Goal: Task Accomplishment & Management: Manage account settings

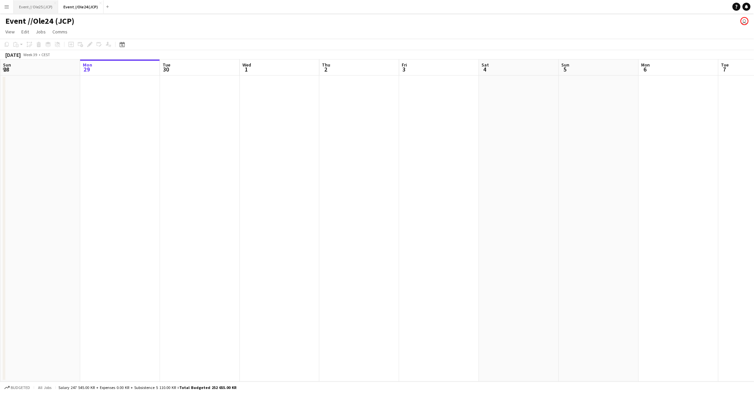
scroll to position [0, 0]
drag, startPoint x: 31, startPoint y: 7, endPoint x: 22, endPoint y: 7, distance: 9.0
click at [31, 7] on button "Event // Ole25 (JCP) Close" at bounding box center [36, 6] width 44 height 13
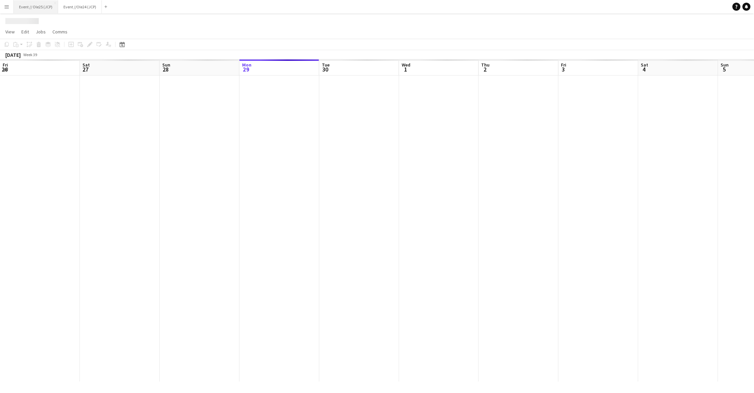
scroll to position [0, 159]
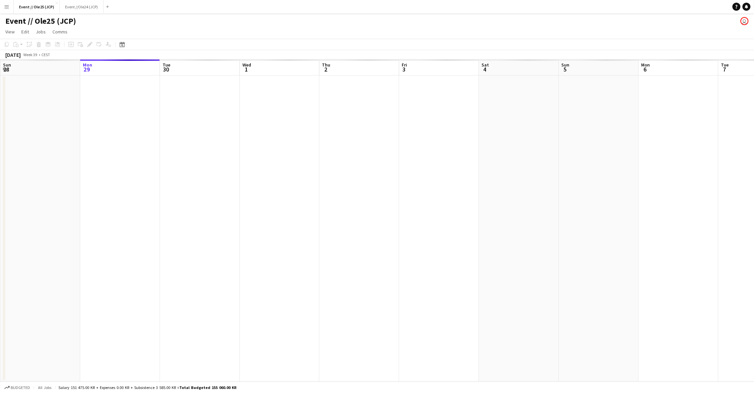
click at [11, 6] on button "Menu" at bounding box center [6, 6] width 13 height 13
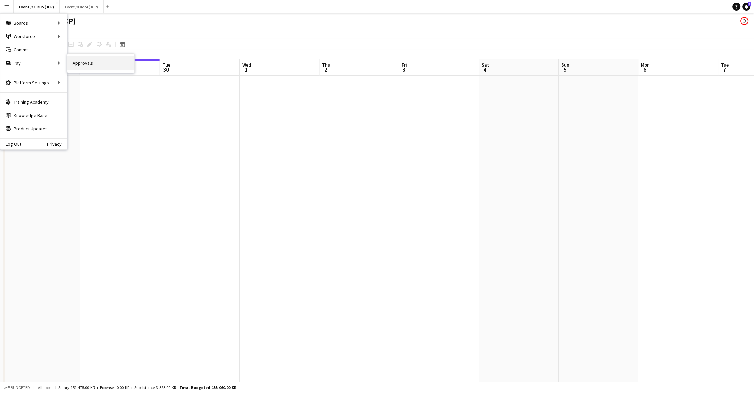
click at [72, 62] on link "Approvals" at bounding box center [100, 62] width 67 height 13
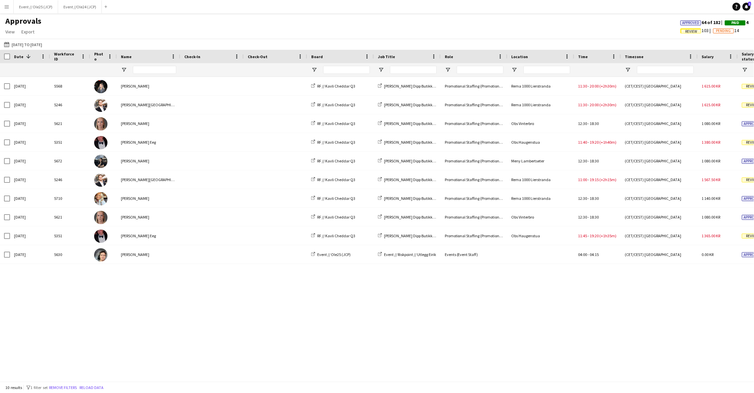
drag, startPoint x: 590, startPoint y: 25, endPoint x: 586, endPoint y: 27, distance: 4.6
click at [590, 25] on div "Approvals View Customise view Customise filters Reset Filters Reset View Reset …" at bounding box center [377, 27] width 754 height 23
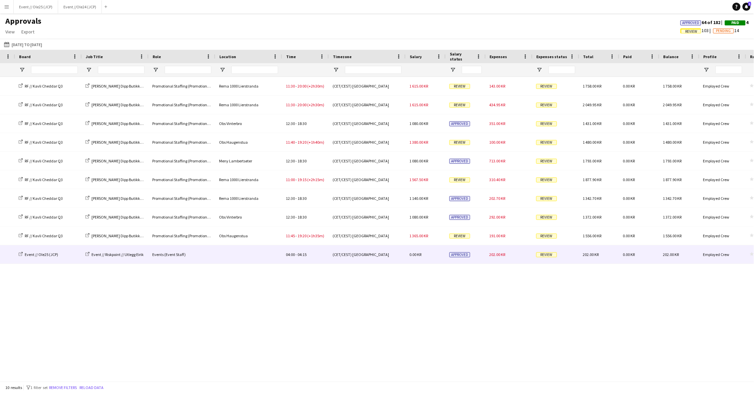
click at [501, 258] on div "202.00 KR" at bounding box center [509, 254] width 47 height 18
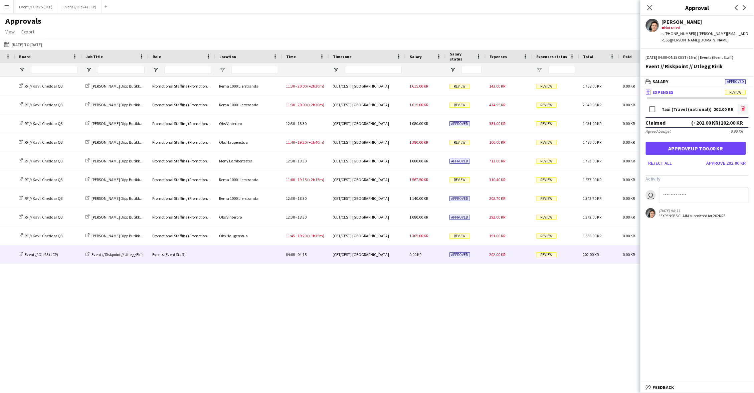
click at [744, 106] on icon "file-image" at bounding box center [743, 108] width 5 height 5
click at [726, 158] on button "Approve 202.00 KR" at bounding box center [726, 163] width 45 height 11
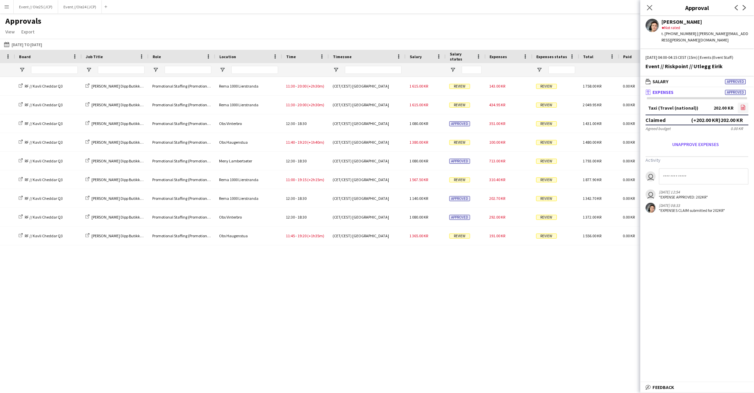
click at [744, 105] on icon "file-image" at bounding box center [743, 107] width 5 height 5
click at [595, 29] on div "Approvals View Customise view Customise filters Reset Filters Reset View Reset …" at bounding box center [377, 27] width 754 height 23
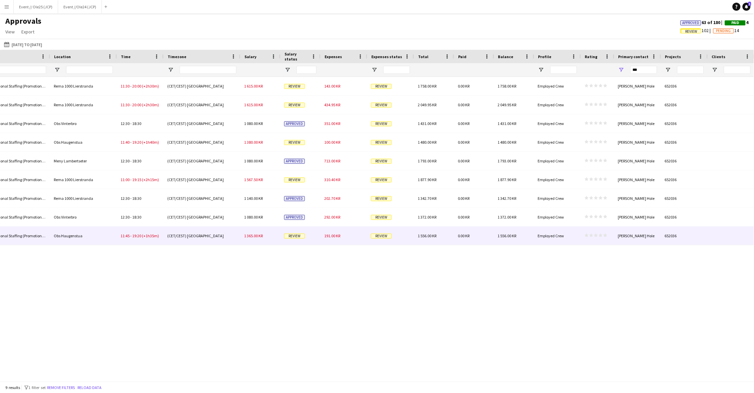
scroll to position [0, 264]
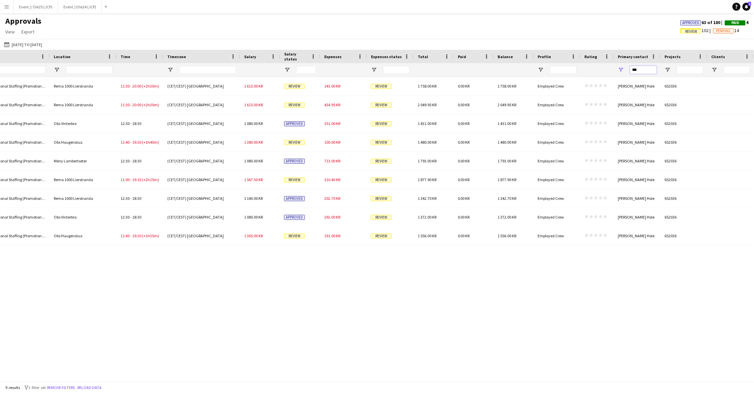
click at [642, 69] on input "***" at bounding box center [643, 70] width 27 height 8
drag, startPoint x: 83, startPoint y: 34, endPoint x: 46, endPoint y: 37, distance: 37.5
click at [81, 34] on div "Approvals View Customise view Customise filters Reset Filters Reset View Reset …" at bounding box center [377, 27] width 754 height 23
click at [9, 43] on app-icon "[DATE] to [DATE]" at bounding box center [8, 44] width 8 height 5
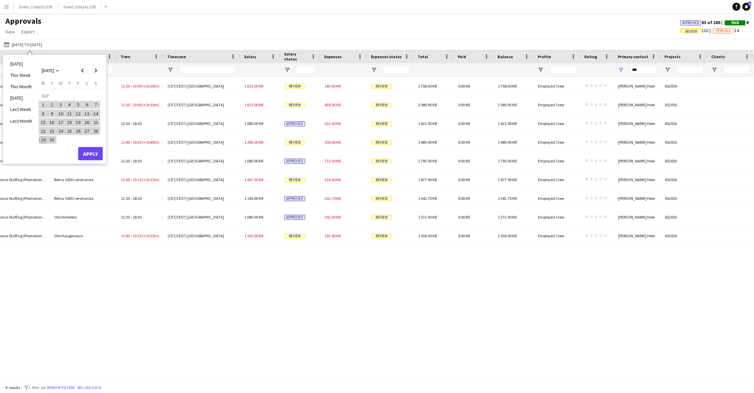
click at [58, 30] on div "Approvals View Customise view Customise filters Reset Filters Reset View Reset …" at bounding box center [377, 27] width 754 height 23
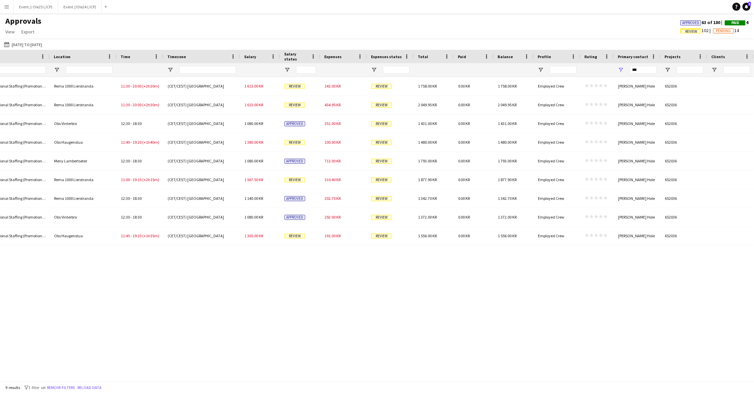
click at [9, 11] on button "Menu" at bounding box center [6, 6] width 13 height 13
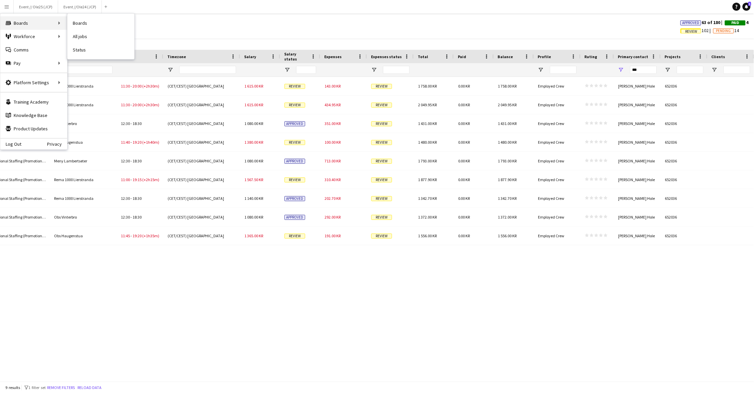
click at [21, 21] on div "Boards Boards" at bounding box center [33, 22] width 67 height 13
click at [72, 25] on link "Boards" at bounding box center [100, 22] width 67 height 13
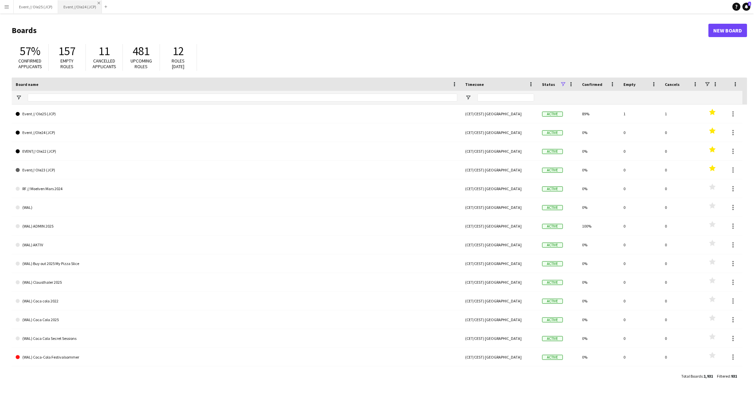
click at [98, 2] on app-icon "Close" at bounding box center [99, 3] width 3 height 3
click at [7, 6] on app-icon "Menu" at bounding box center [6, 6] width 5 height 5
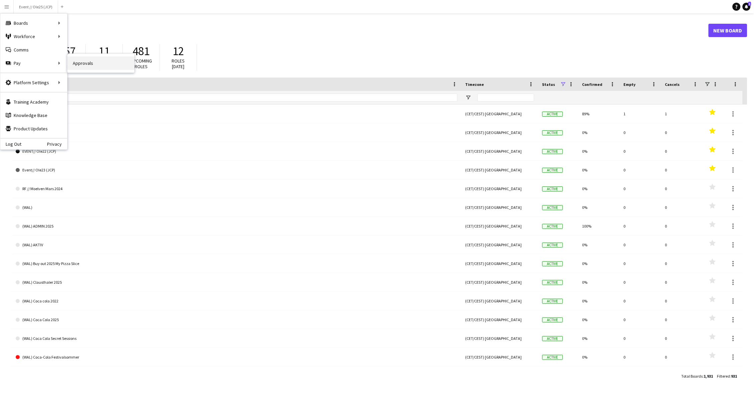
click at [81, 65] on link "Approvals" at bounding box center [100, 62] width 67 height 13
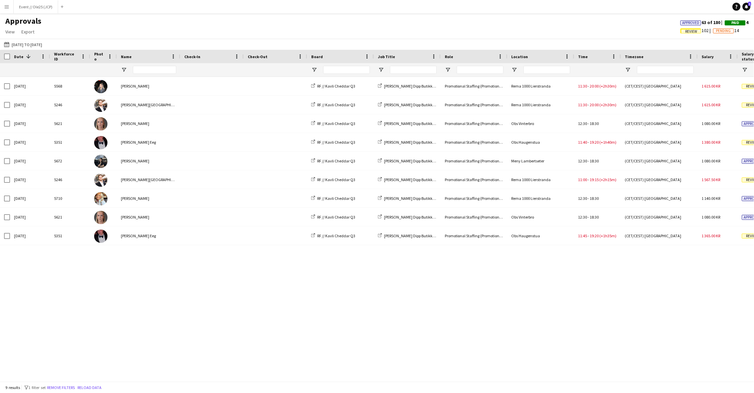
click at [690, 21] on span "Approved" at bounding box center [691, 23] width 17 height 4
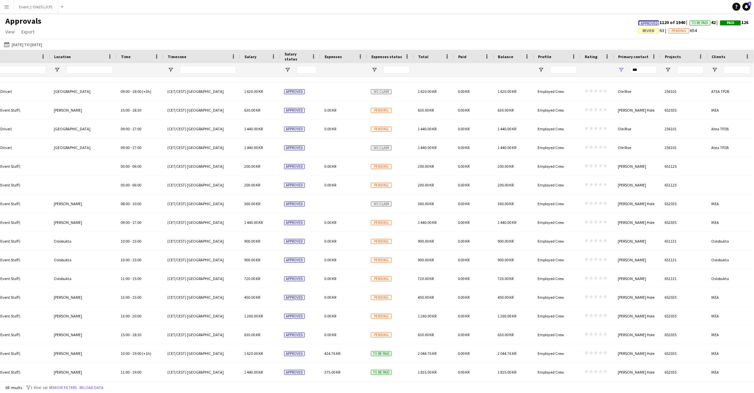
scroll to position [794, 0]
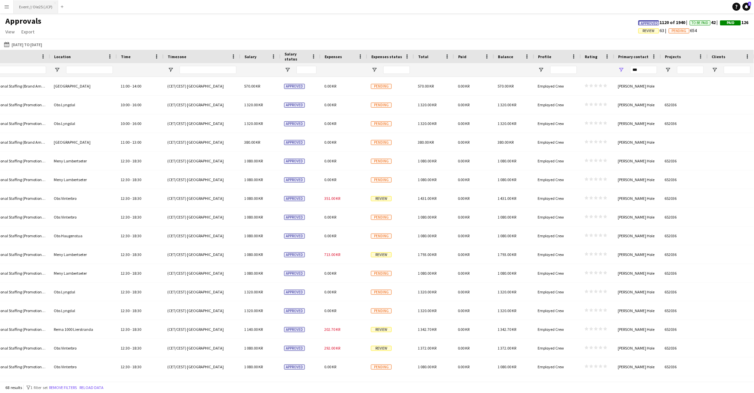
click at [33, 12] on button "Event // Ole25 (JCP) Close" at bounding box center [36, 6] width 44 height 13
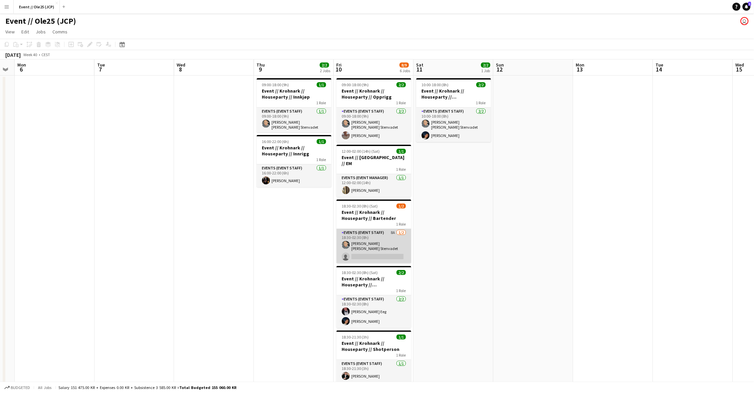
click at [376, 241] on app-card-role "Events (Event Staff) 8A [DATE] 18:30-02:30 (8h) [PERSON_NAME] [PERSON_NAME] Ste…" at bounding box center [374, 246] width 75 height 34
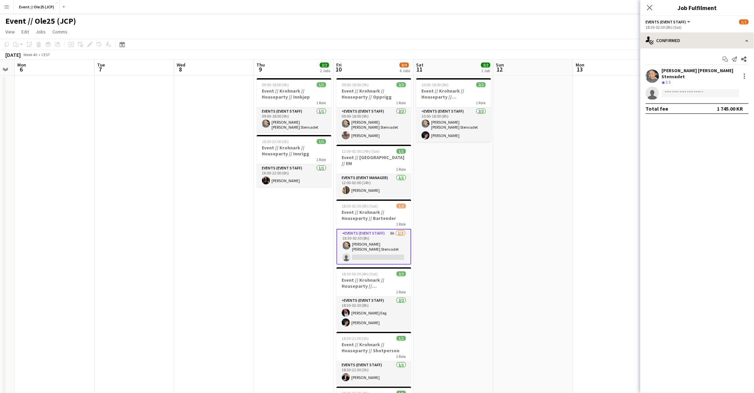
drag, startPoint x: 692, startPoint y: 25, endPoint x: 693, endPoint y: 33, distance: 8.1
click at [692, 25] on div "18:30-02:30 (8h) (Sat)" at bounding box center [697, 27] width 103 height 5
click at [693, 33] on div "single-neutral-actions-check-2 Confirmed" at bounding box center [697, 40] width 114 height 16
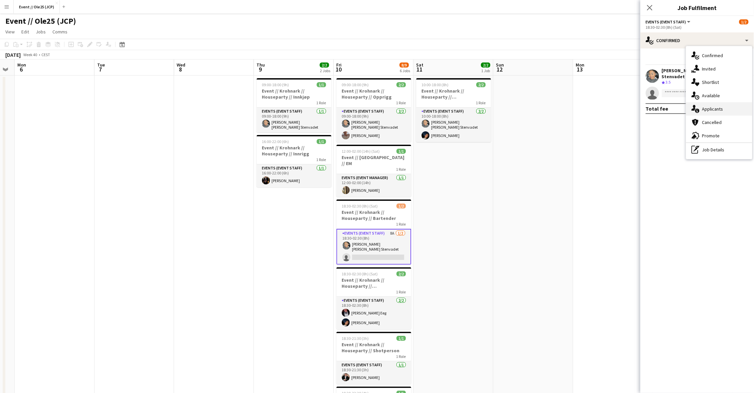
click at [715, 108] on span "Applicants" at bounding box center [712, 109] width 21 height 6
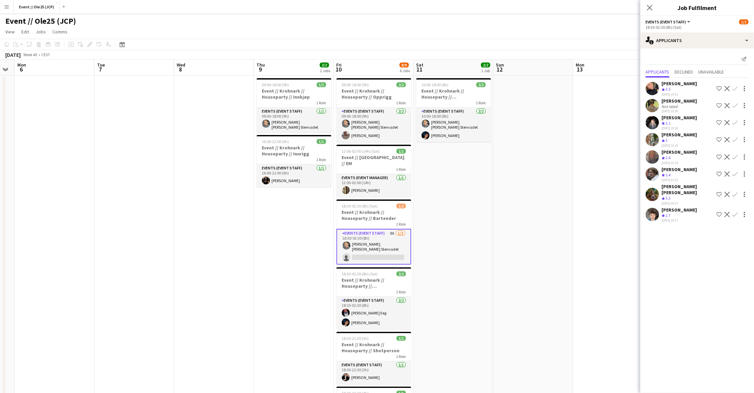
click at [682, 85] on div "[PERSON_NAME]" at bounding box center [679, 83] width 35 height 6
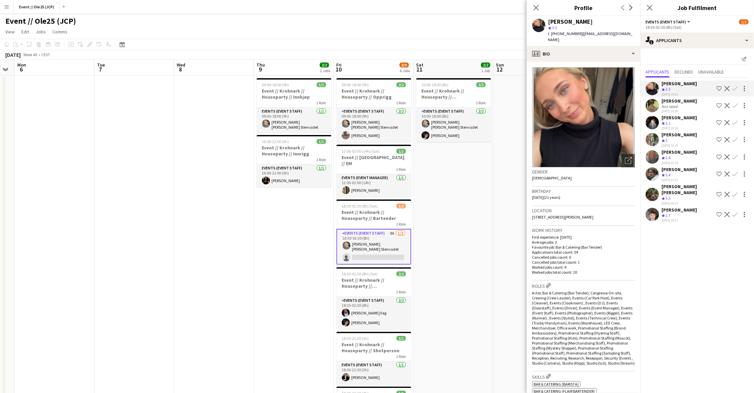
click at [682, 98] on div "[PERSON_NAME]" at bounding box center [679, 101] width 35 height 6
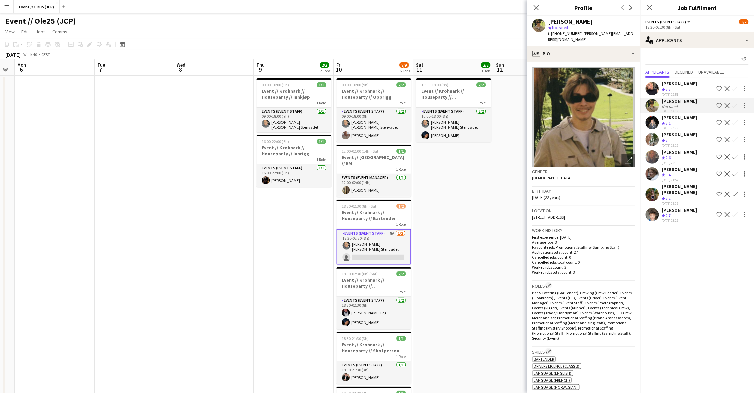
click at [683, 121] on div "Crew rating 3.1" at bounding box center [679, 124] width 35 height 6
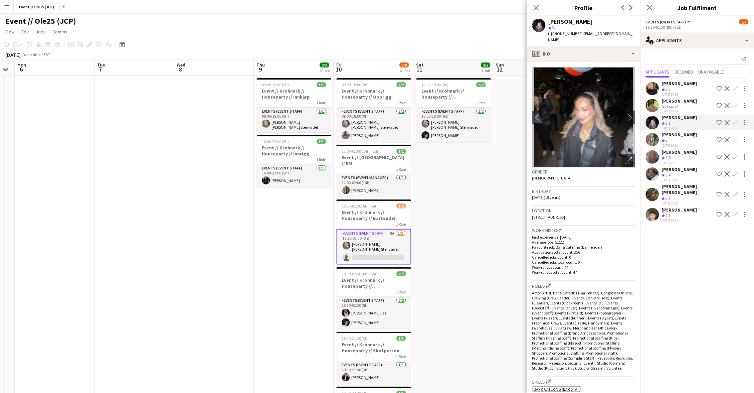
click at [690, 135] on div "[PERSON_NAME]" at bounding box center [679, 135] width 35 height 6
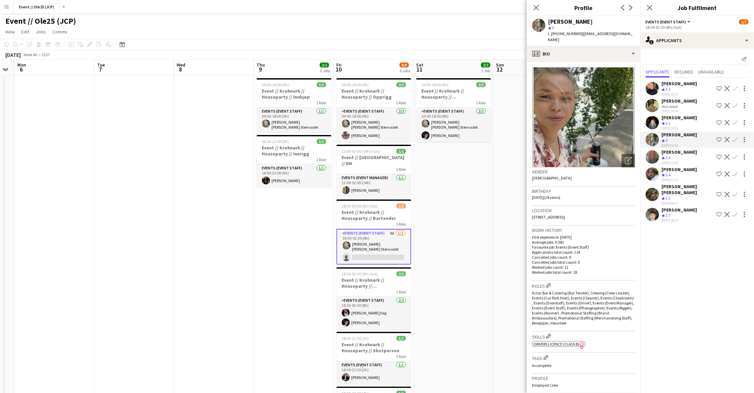
click at [682, 152] on div "[PERSON_NAME]" at bounding box center [679, 152] width 35 height 6
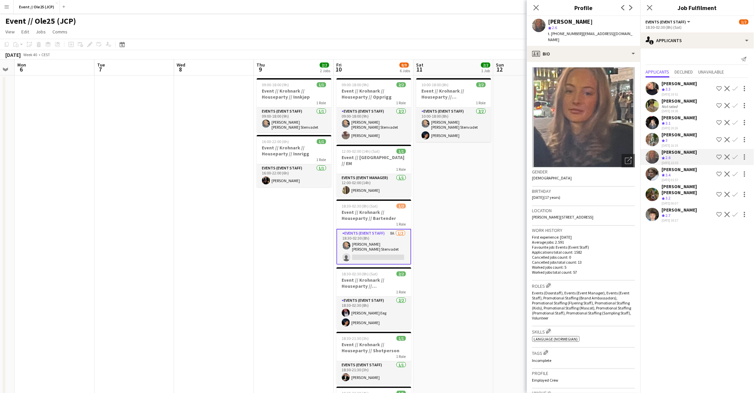
click at [684, 172] on div "Crew rating 3.4" at bounding box center [679, 175] width 35 height 6
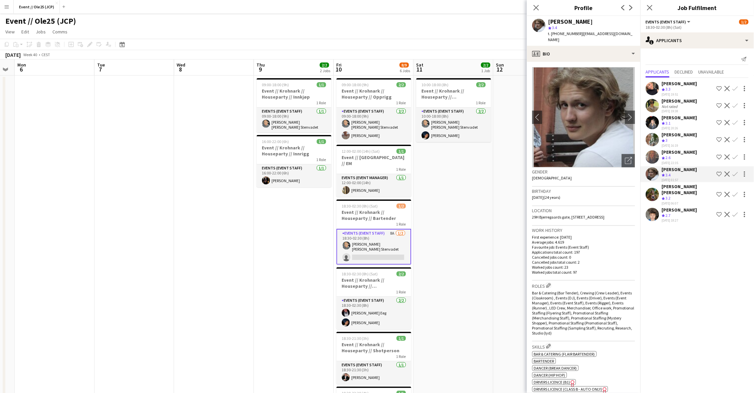
click at [679, 183] on div "[PERSON_NAME] [PERSON_NAME]" at bounding box center [688, 189] width 52 height 12
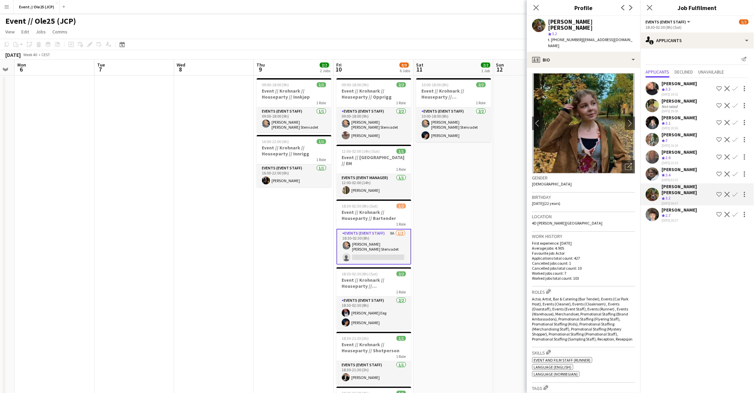
click at [679, 207] on div "[PERSON_NAME]" at bounding box center [679, 210] width 35 height 6
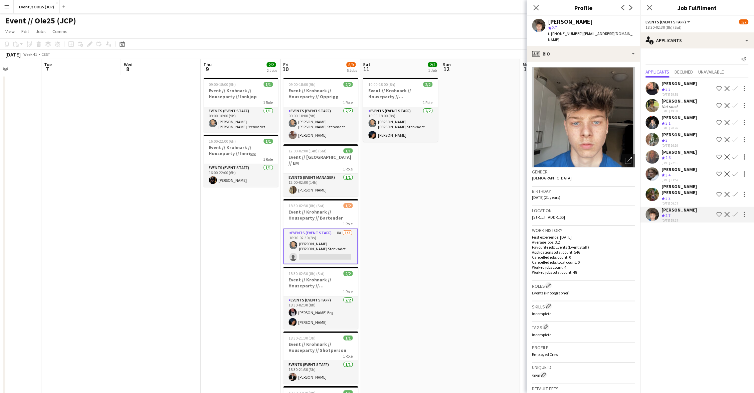
click at [453, 139] on app-date-cell at bounding box center [480, 262] width 80 height 374
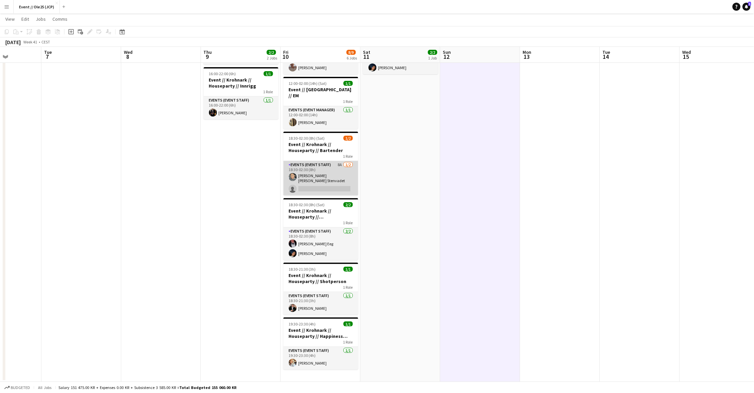
click at [319, 170] on app-card-role "Events (Event Staff) 8A [DATE] 18:30-02:30 (8h) [PERSON_NAME] [PERSON_NAME] Ste…" at bounding box center [320, 178] width 75 height 34
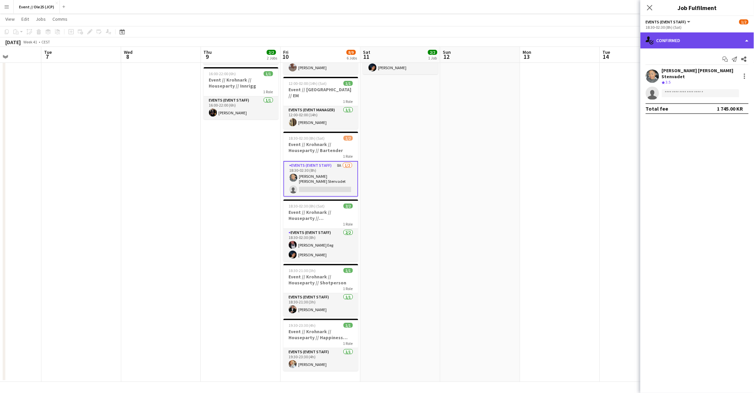
click at [684, 41] on div "single-neutral-actions-check-2 Confirmed" at bounding box center [697, 40] width 114 height 16
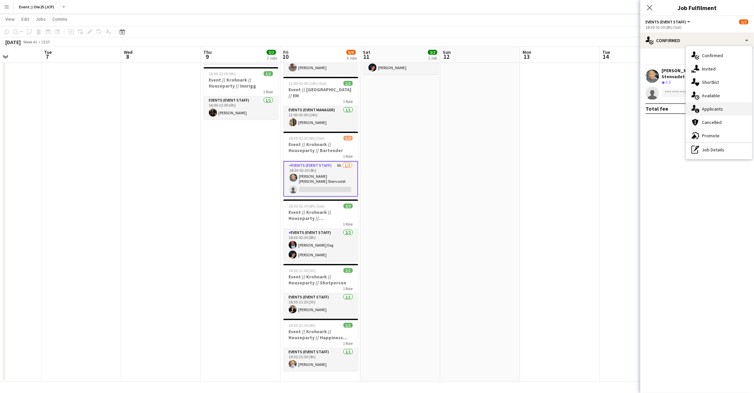
click at [725, 112] on div "single-neutral-actions-information Applicants" at bounding box center [719, 108] width 66 height 13
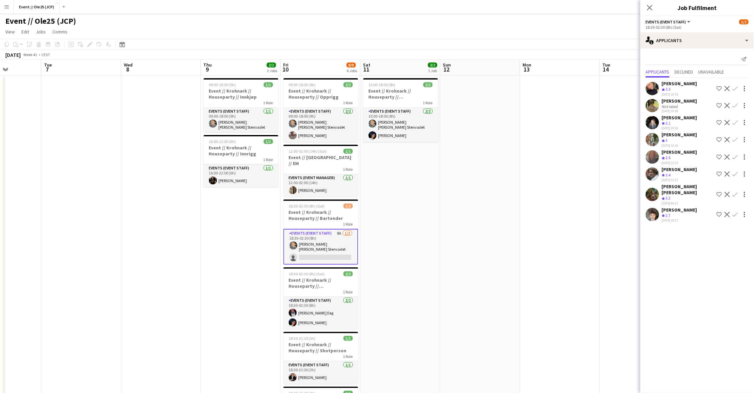
click at [683, 168] on div "[PERSON_NAME]" at bounding box center [679, 169] width 35 height 6
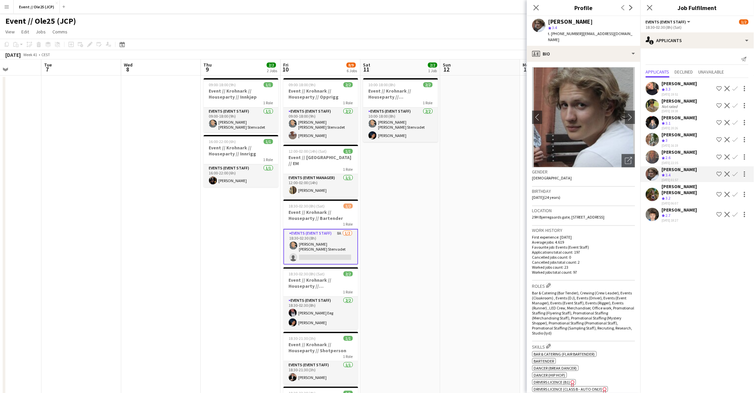
click at [682, 183] on div "[PERSON_NAME] [PERSON_NAME]" at bounding box center [688, 189] width 52 height 12
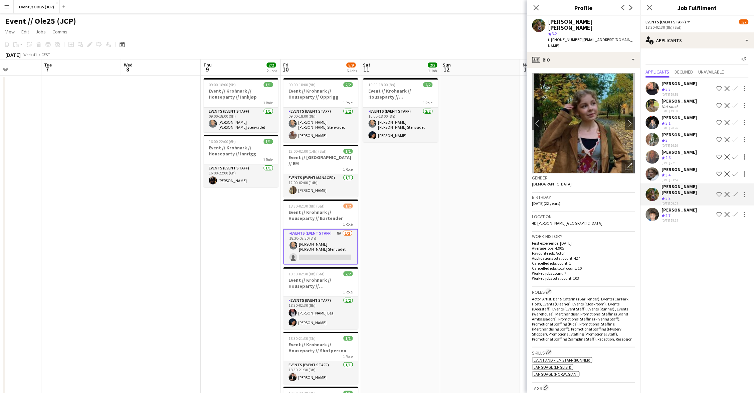
click at [680, 172] on div "Crew rating 3.4" at bounding box center [679, 175] width 35 height 6
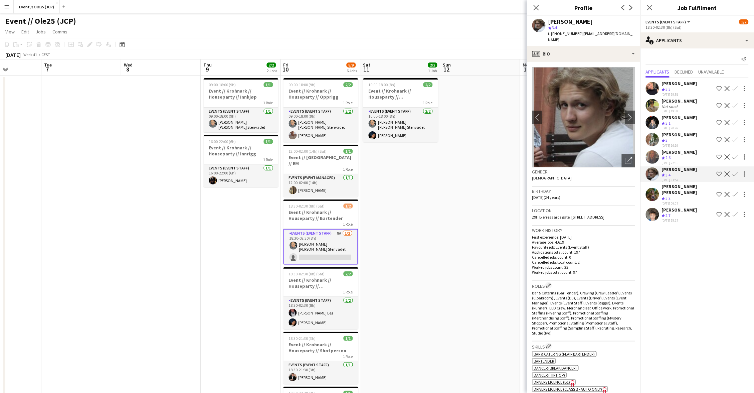
click at [667, 86] on span "3.3" at bounding box center [668, 88] width 5 height 5
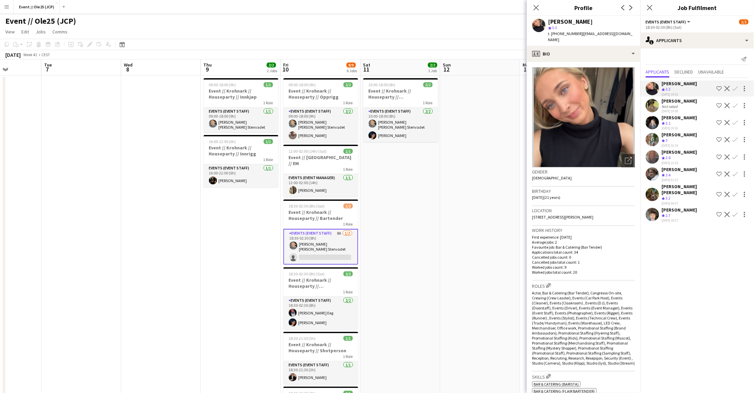
click at [685, 166] on div "[PERSON_NAME]" at bounding box center [679, 169] width 35 height 6
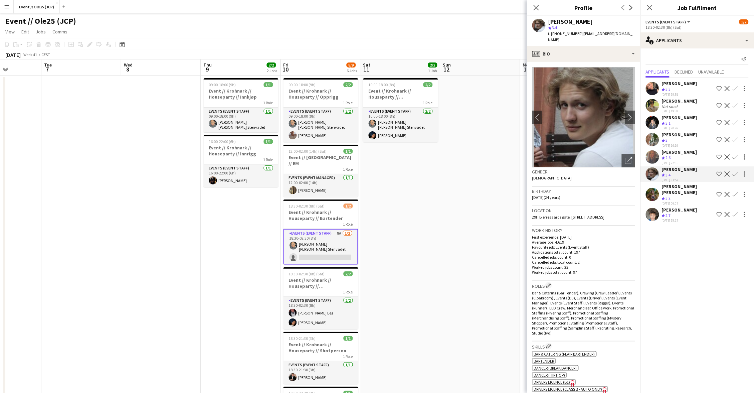
click at [459, 180] on app-date-cell at bounding box center [480, 262] width 80 height 374
